Goal: Find specific page/section: Find specific page/section

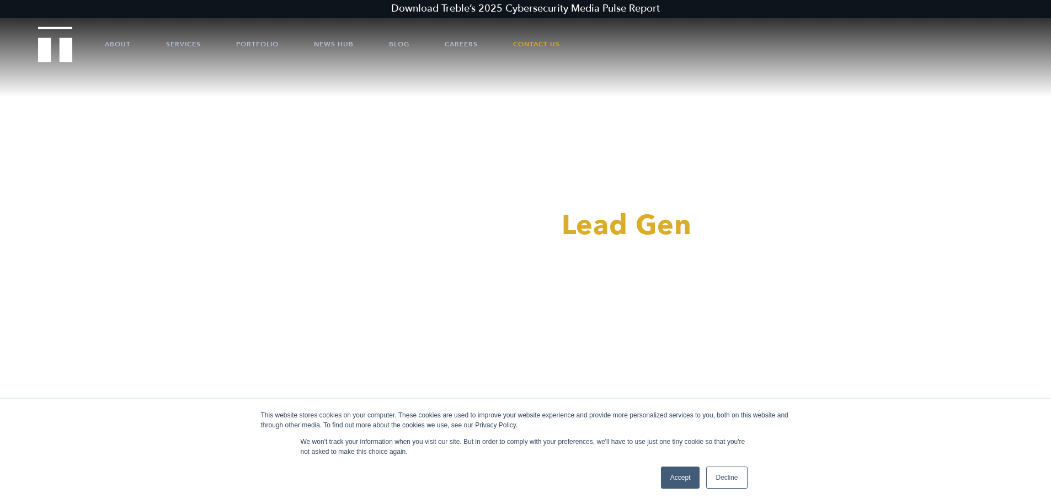
click at [685, 472] on link "Accept" at bounding box center [680, 477] width 39 height 22
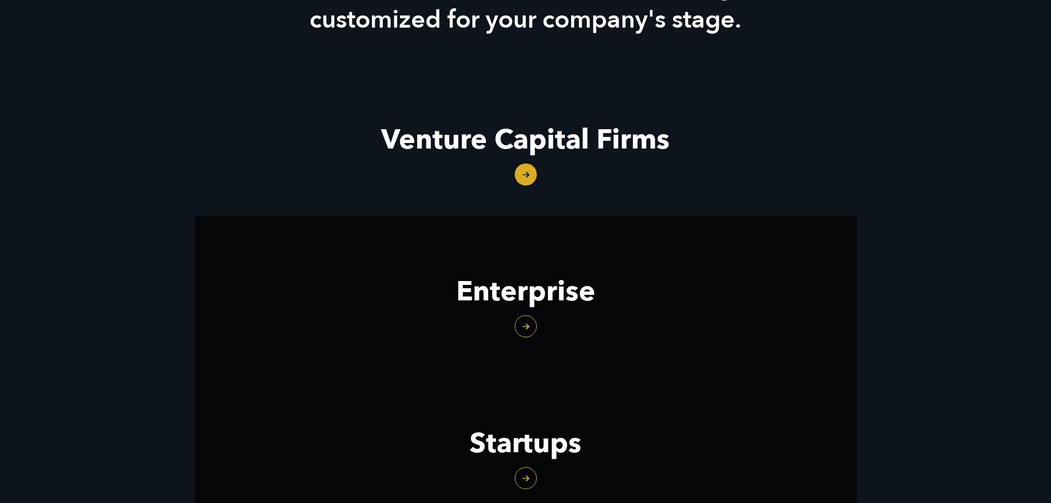
scroll to position [1435, 0]
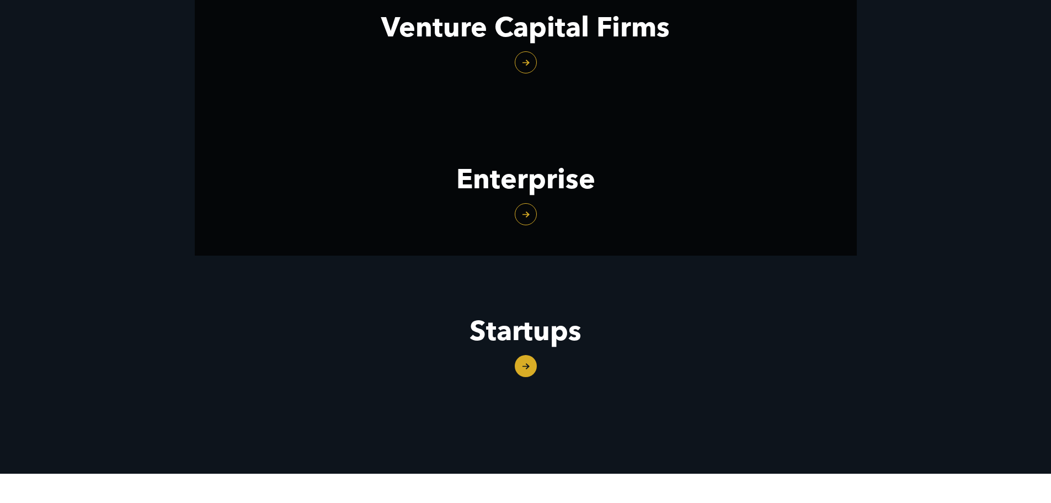
click at [530, 361] on link "Startups" at bounding box center [526, 331] width 662 height 152
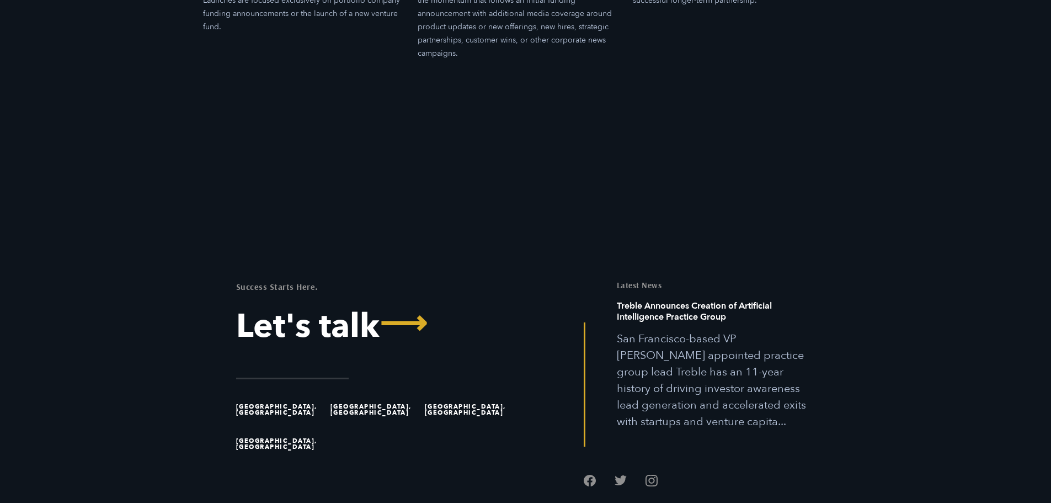
scroll to position [3804, 0]
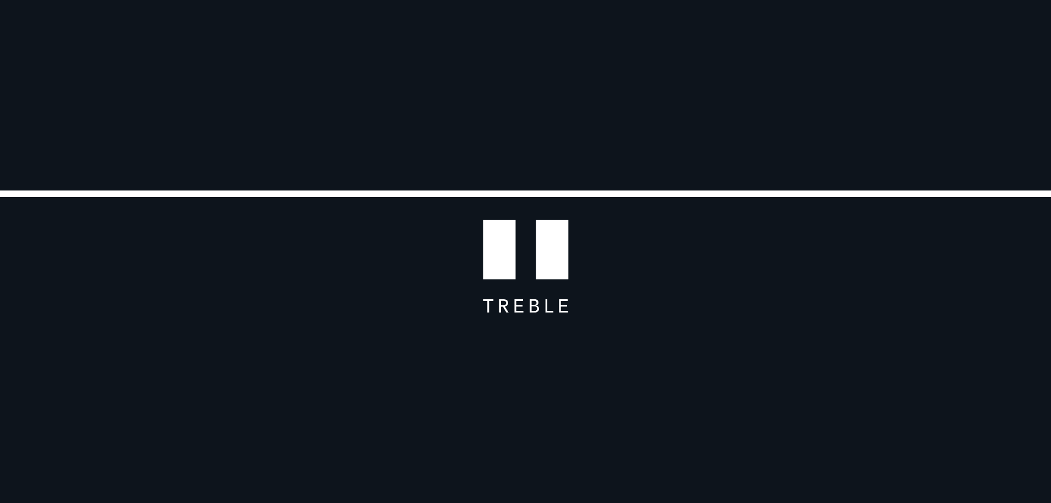
drag, startPoint x: 713, startPoint y: 66, endPoint x: 538, endPoint y: 202, distance: 222.2
click at [538, 202] on img at bounding box center [526, 251] width 86 height 122
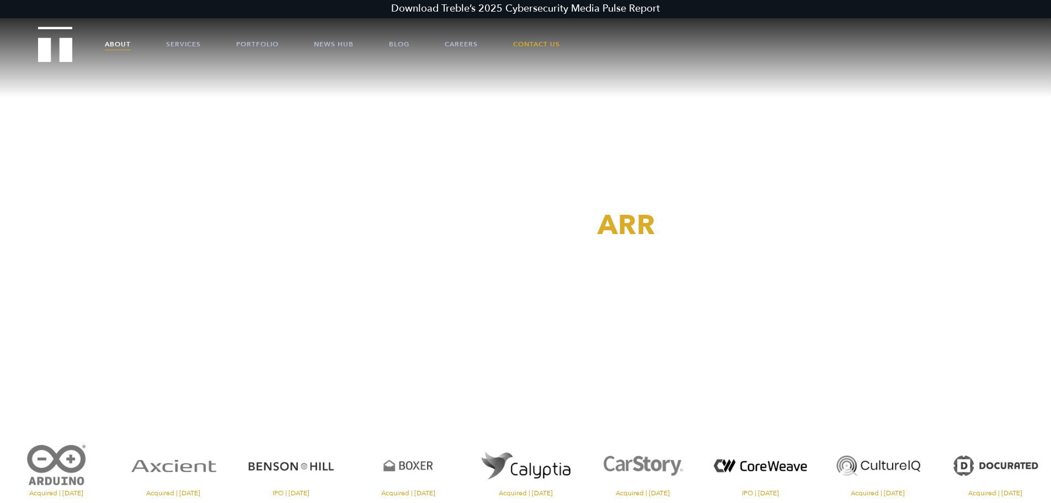
click at [118, 41] on link "About" at bounding box center [118, 44] width 26 height 33
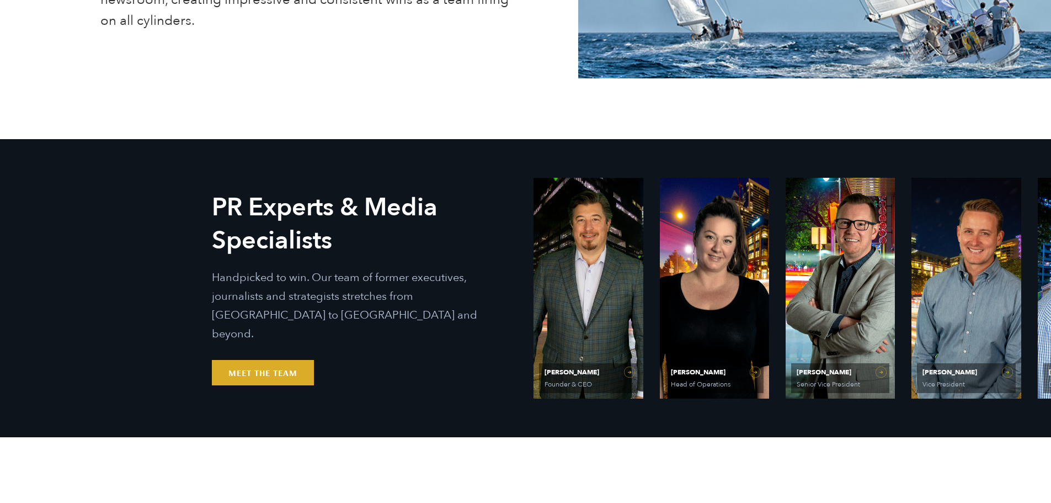
scroll to position [497, 0]
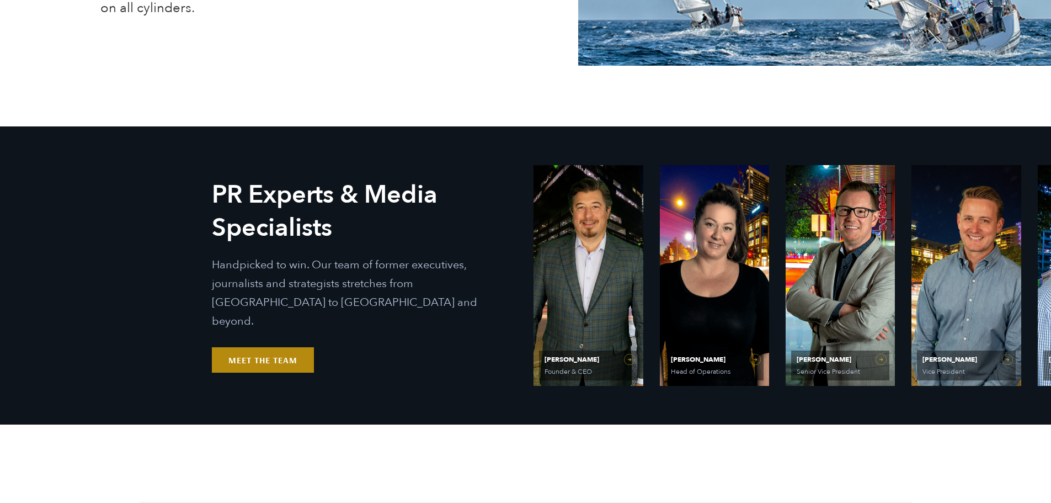
click at [274, 350] on link "Meet the Team" at bounding box center [263, 359] width 102 height 25
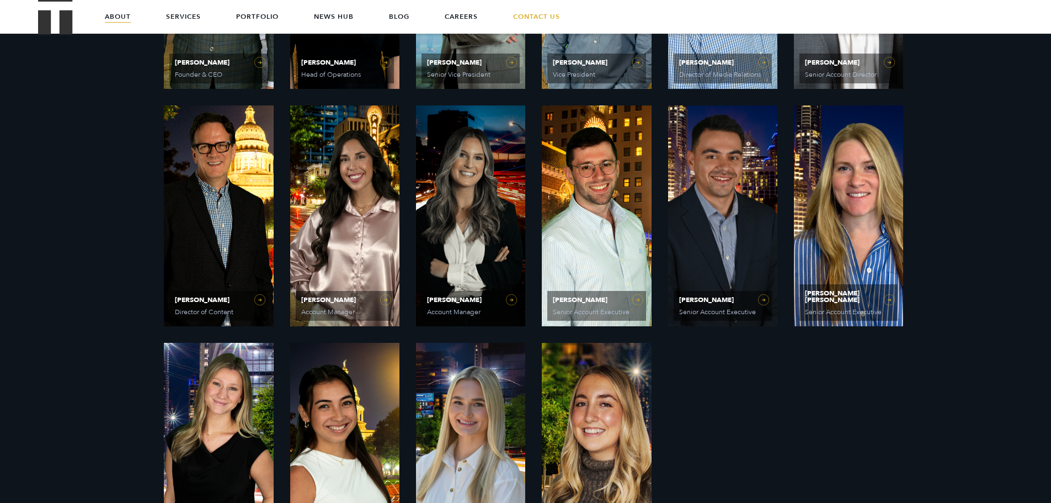
scroll to position [772, 0]
